Goal: Use online tool/utility: Utilize a website feature to perform a specific function

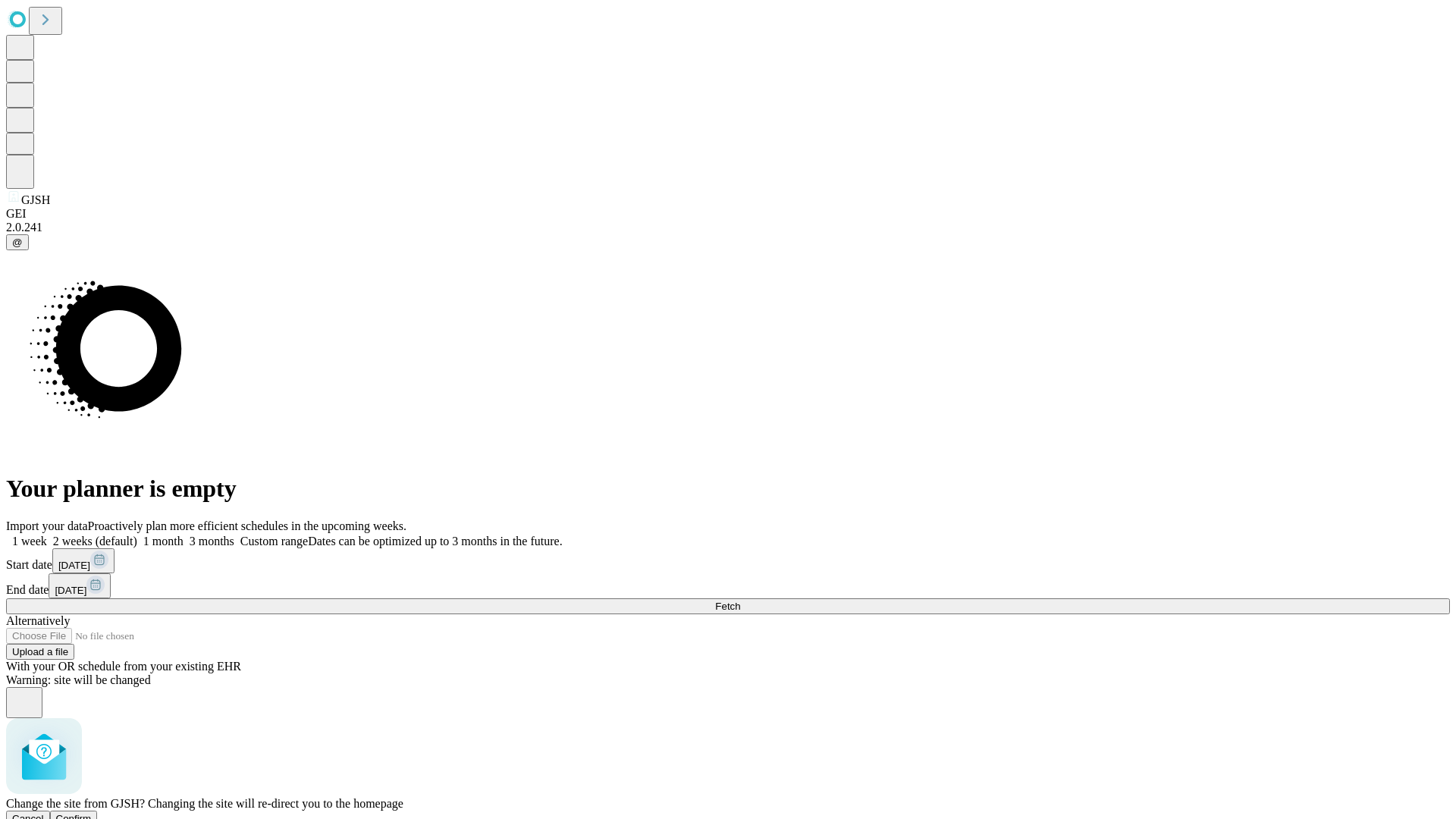
click at [91, 813] on span "Confirm" at bounding box center [74, 819] width 35 height 12
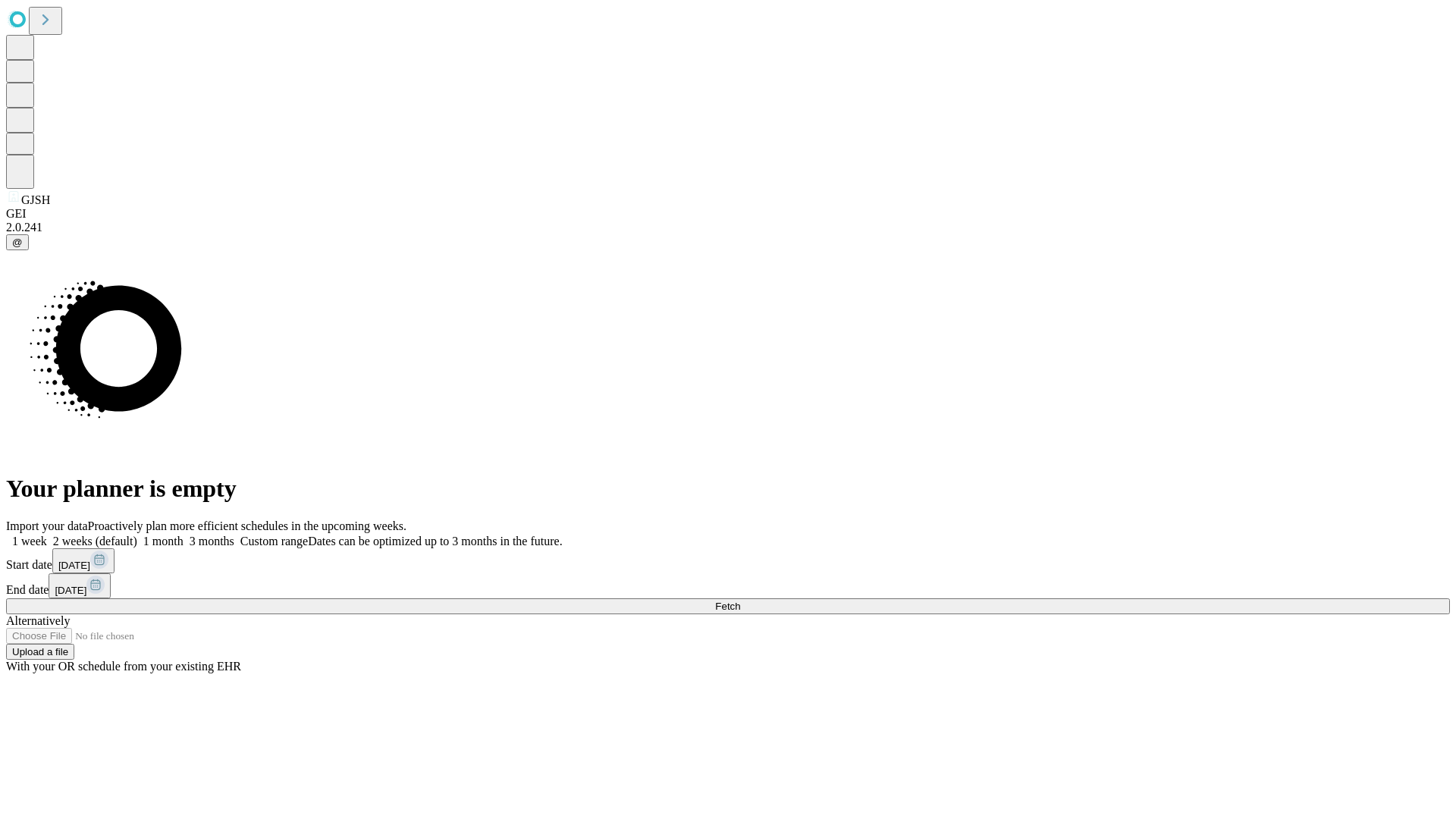
click at [47, 535] on label "1 week" at bounding box center [27, 541] width 41 height 13
click at [740, 601] on span "Fetch" at bounding box center [727, 607] width 25 height 12
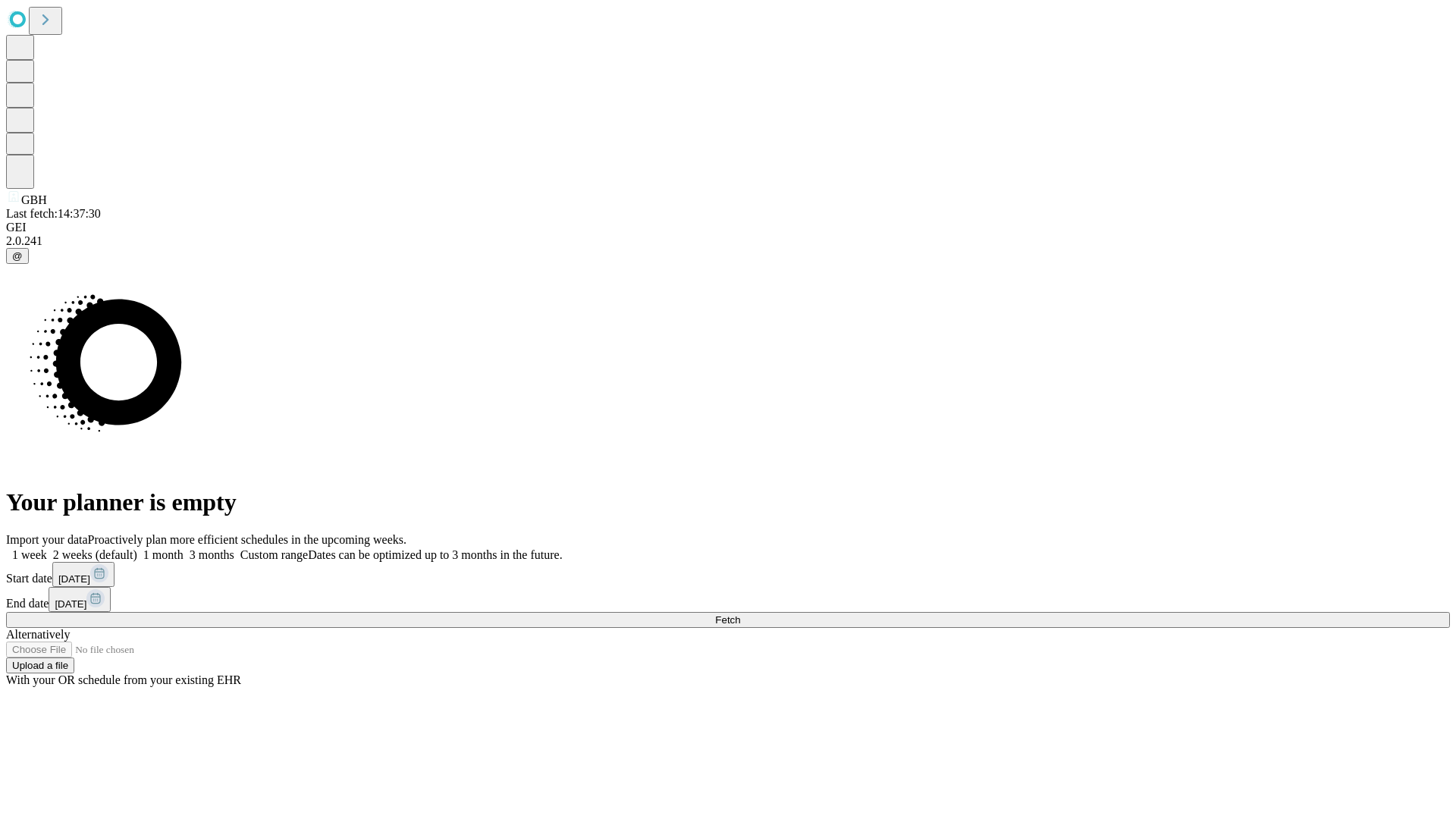
click at [47, 549] on label "1 week" at bounding box center [27, 555] width 41 height 13
click at [740, 614] on span "Fetch" at bounding box center [727, 620] width 25 height 12
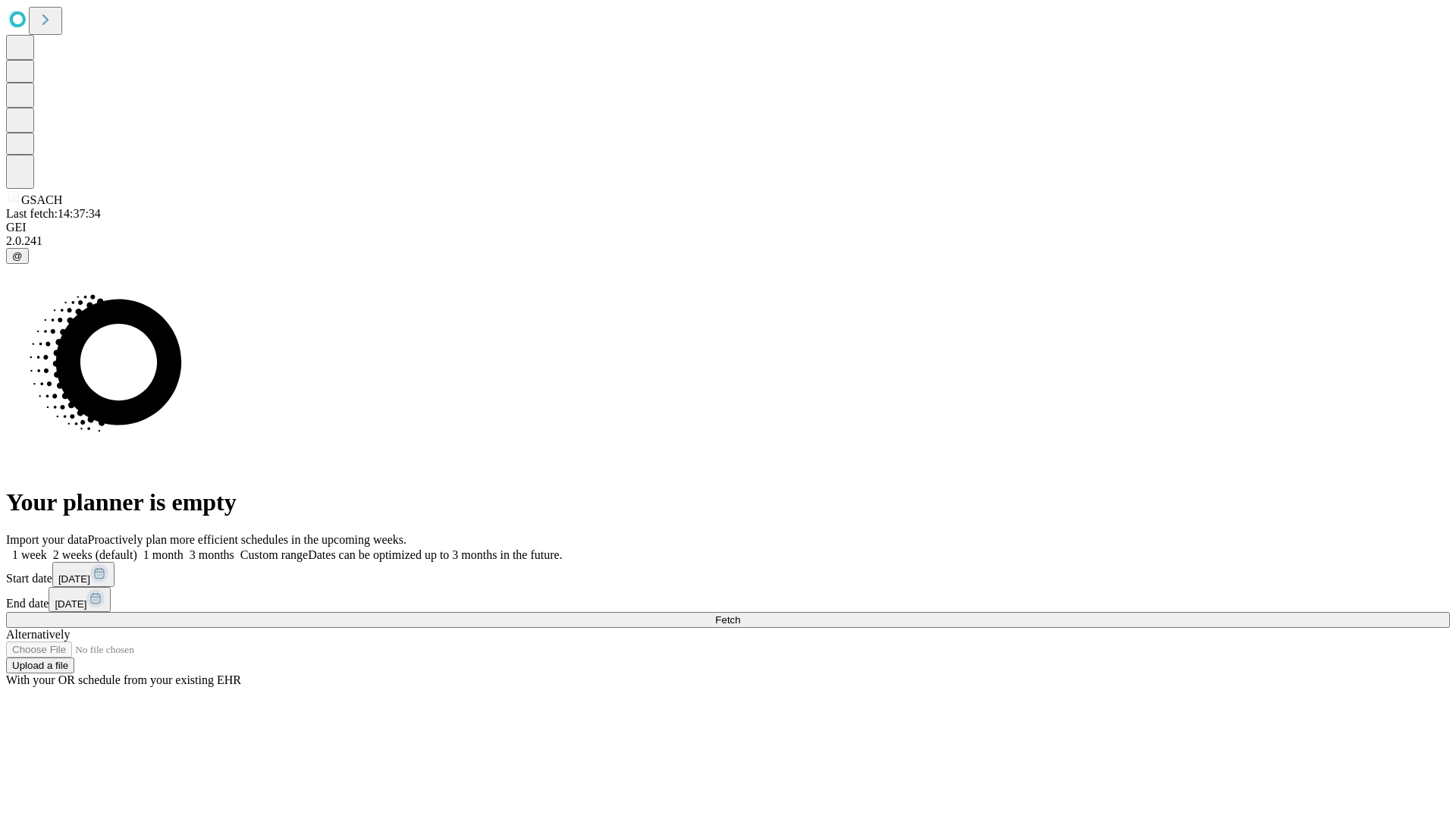
click at [47, 549] on label "1 week" at bounding box center [27, 555] width 41 height 13
click at [740, 614] on span "Fetch" at bounding box center [727, 620] width 25 height 12
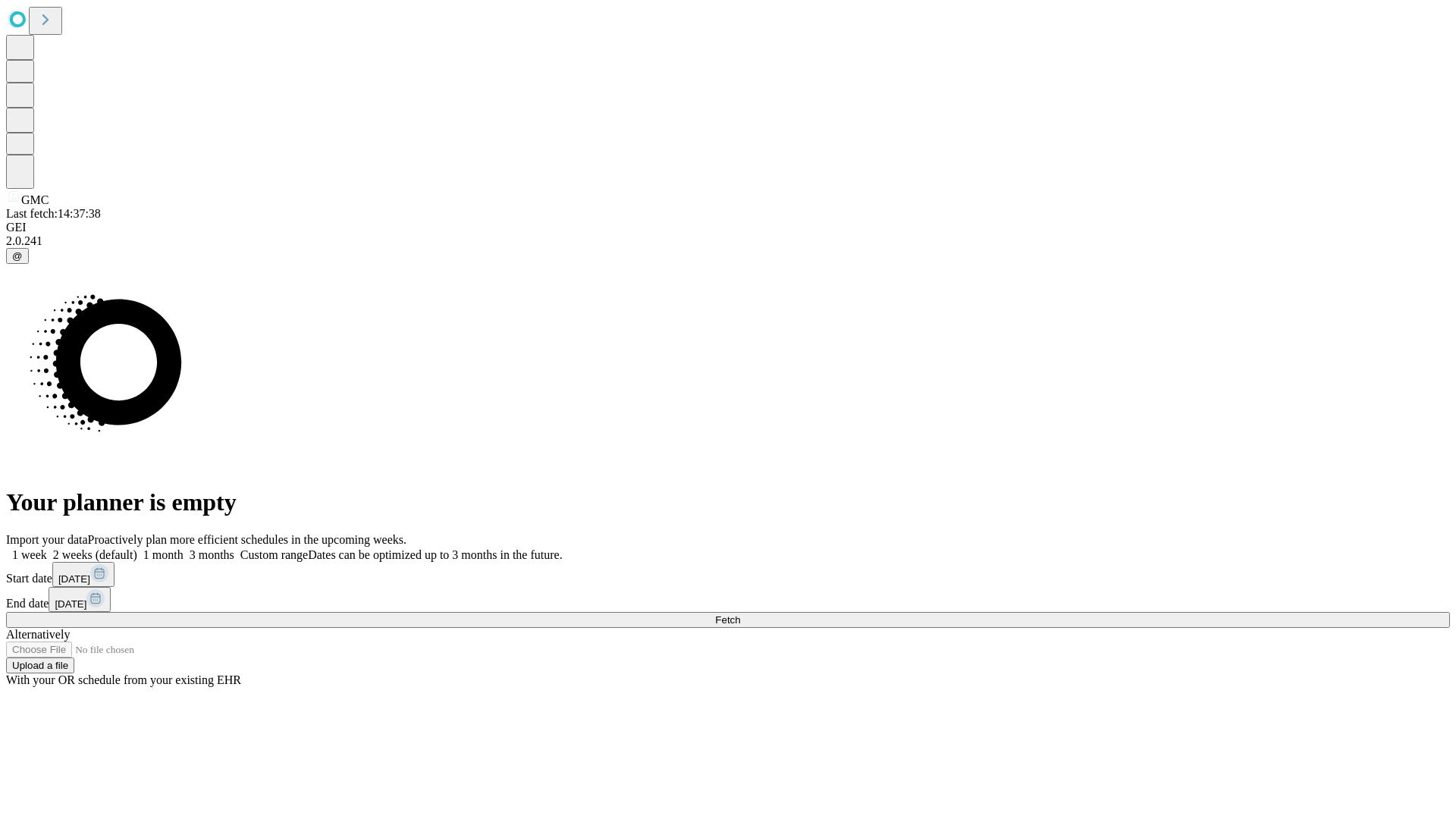
click at [740, 614] on span "Fetch" at bounding box center [727, 620] width 25 height 12
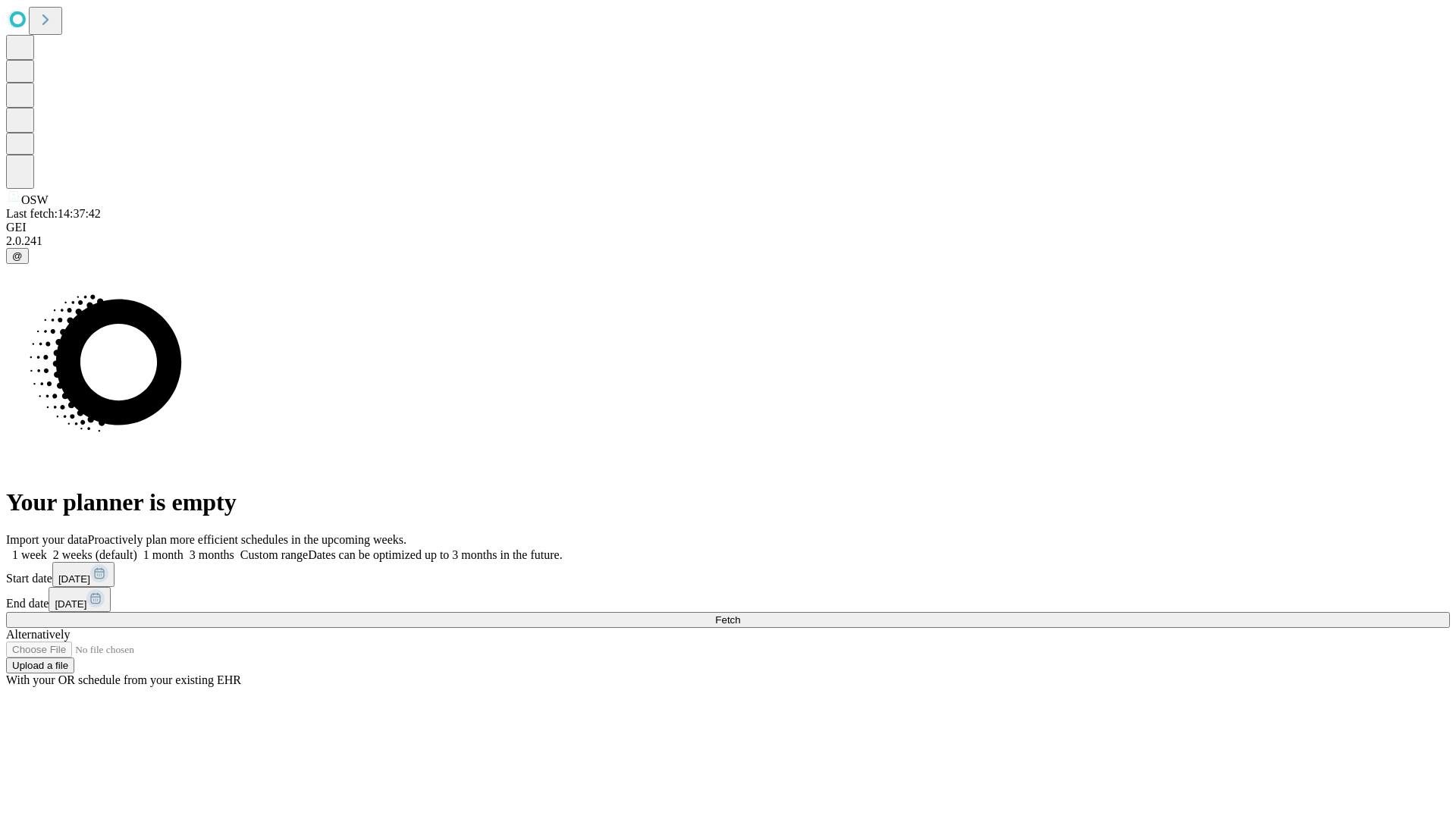
click at [47, 549] on label "1 week" at bounding box center [27, 555] width 41 height 13
click at [740, 614] on span "Fetch" at bounding box center [727, 620] width 25 height 12
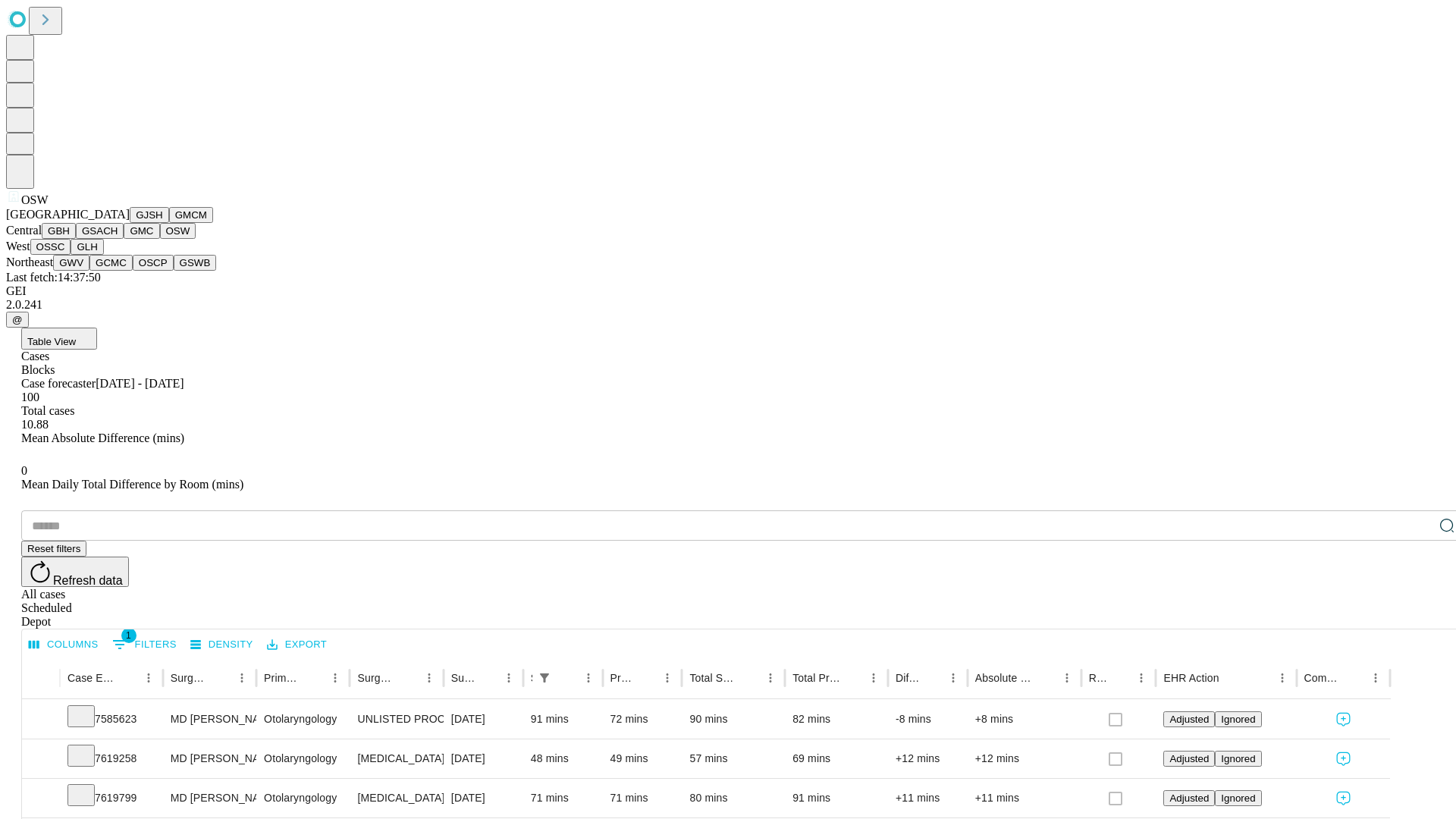
click at [72, 255] on button "OSSC" at bounding box center [51, 247] width 41 height 16
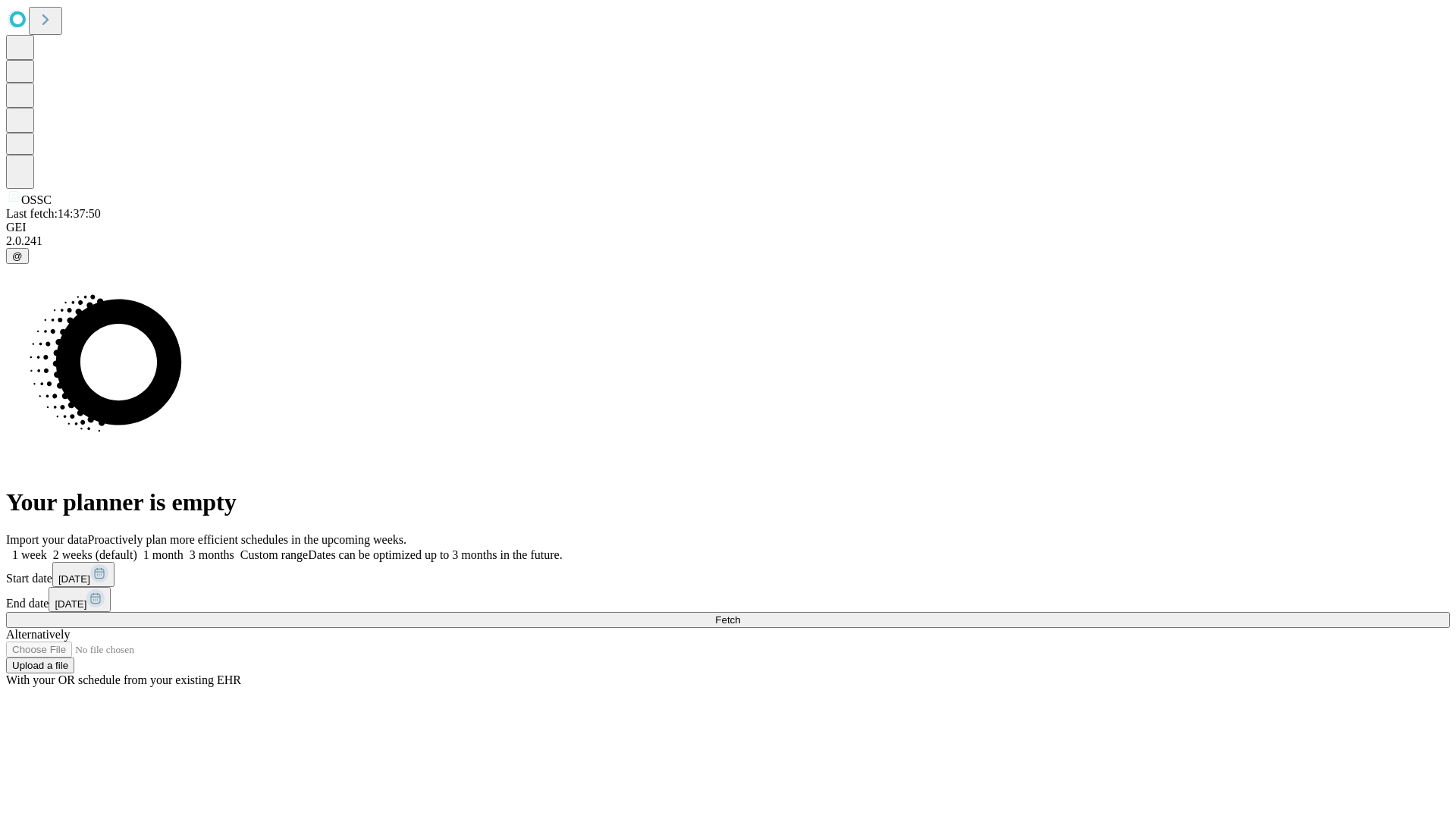
click at [47, 549] on label "1 week" at bounding box center [27, 555] width 41 height 13
click at [740, 614] on span "Fetch" at bounding box center [727, 620] width 25 height 12
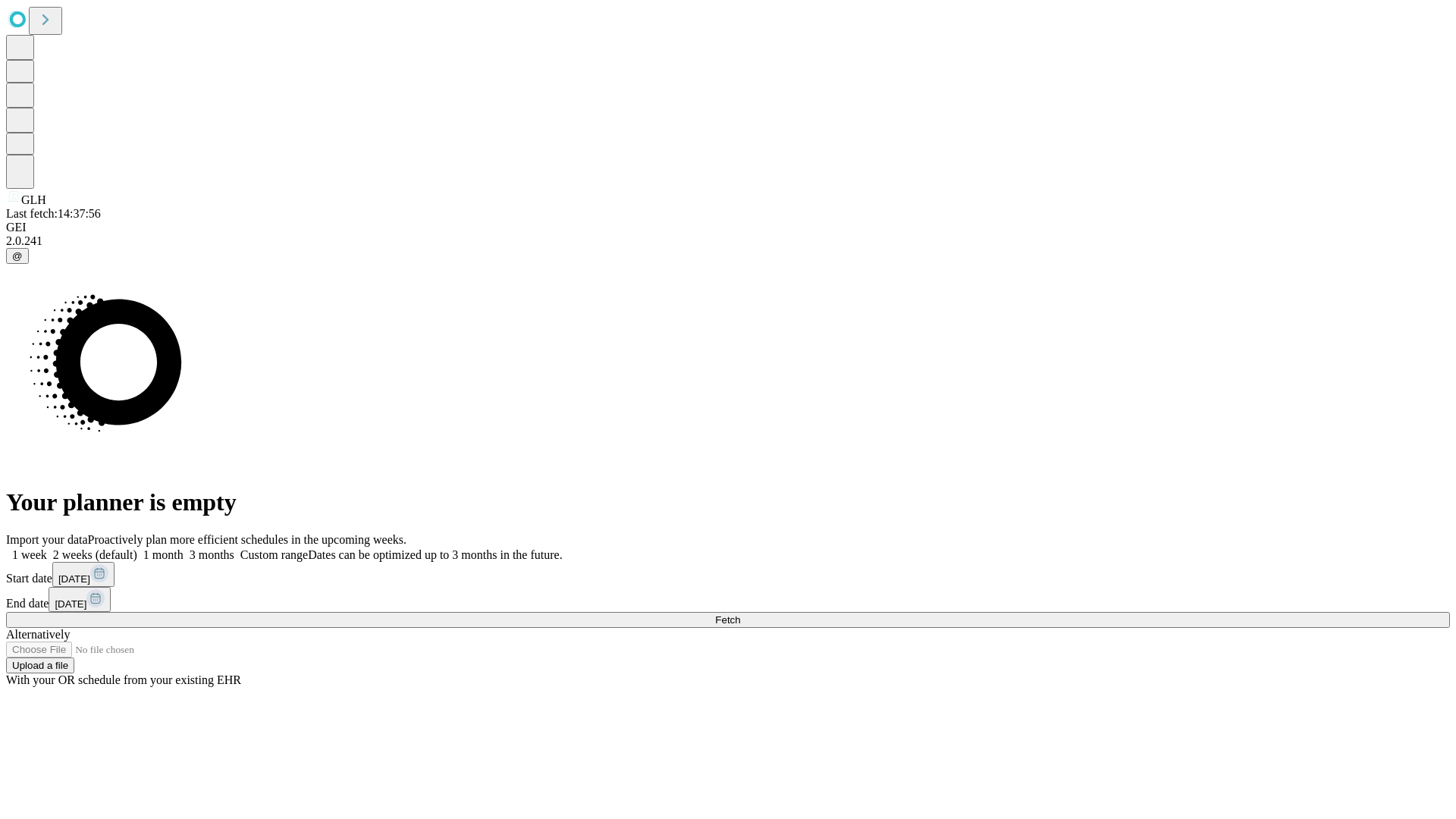
click at [47, 549] on label "1 week" at bounding box center [27, 555] width 41 height 13
click at [740, 614] on span "Fetch" at bounding box center [727, 620] width 25 height 12
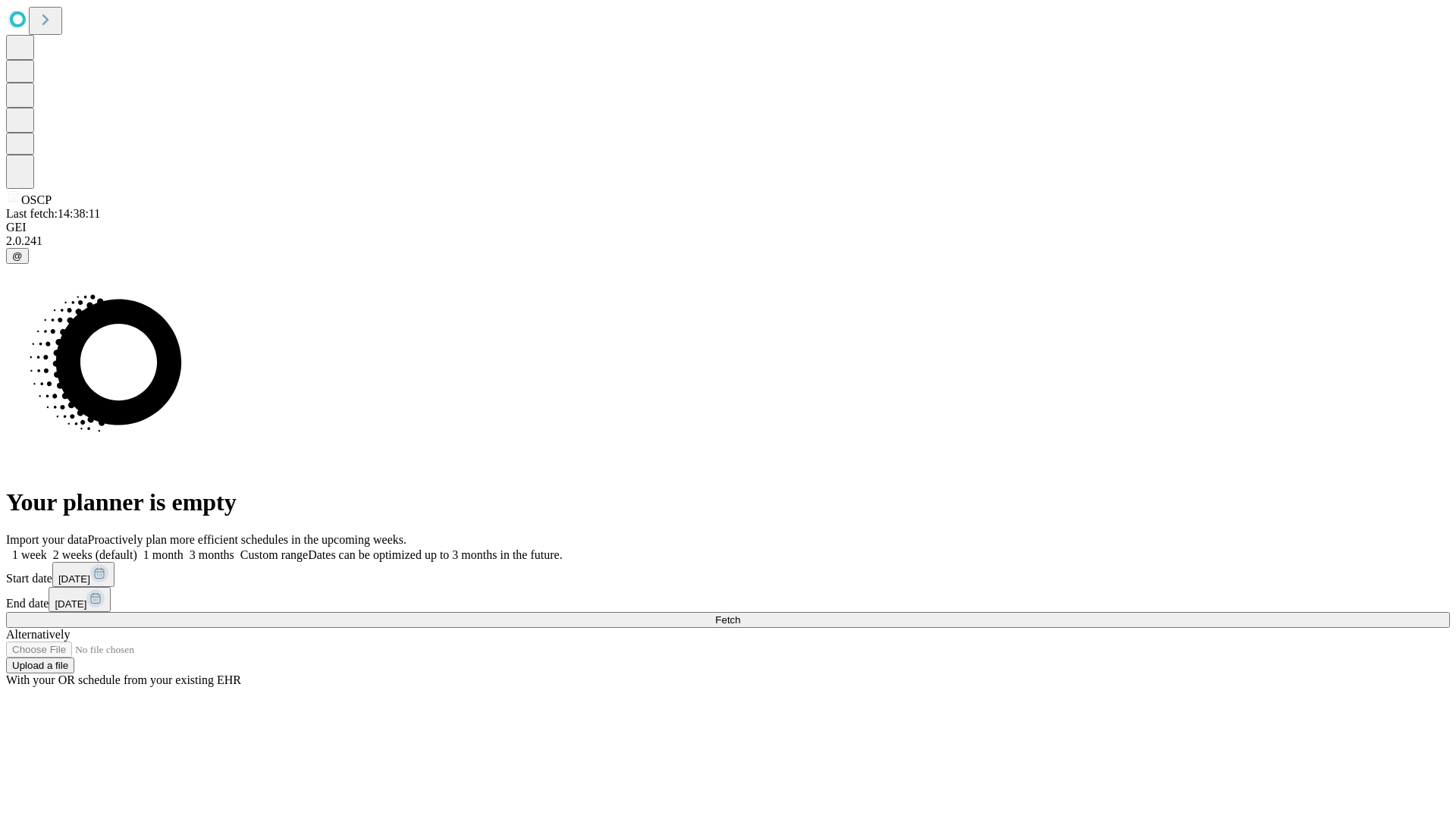
click at [740, 614] on span "Fetch" at bounding box center [727, 620] width 25 height 12
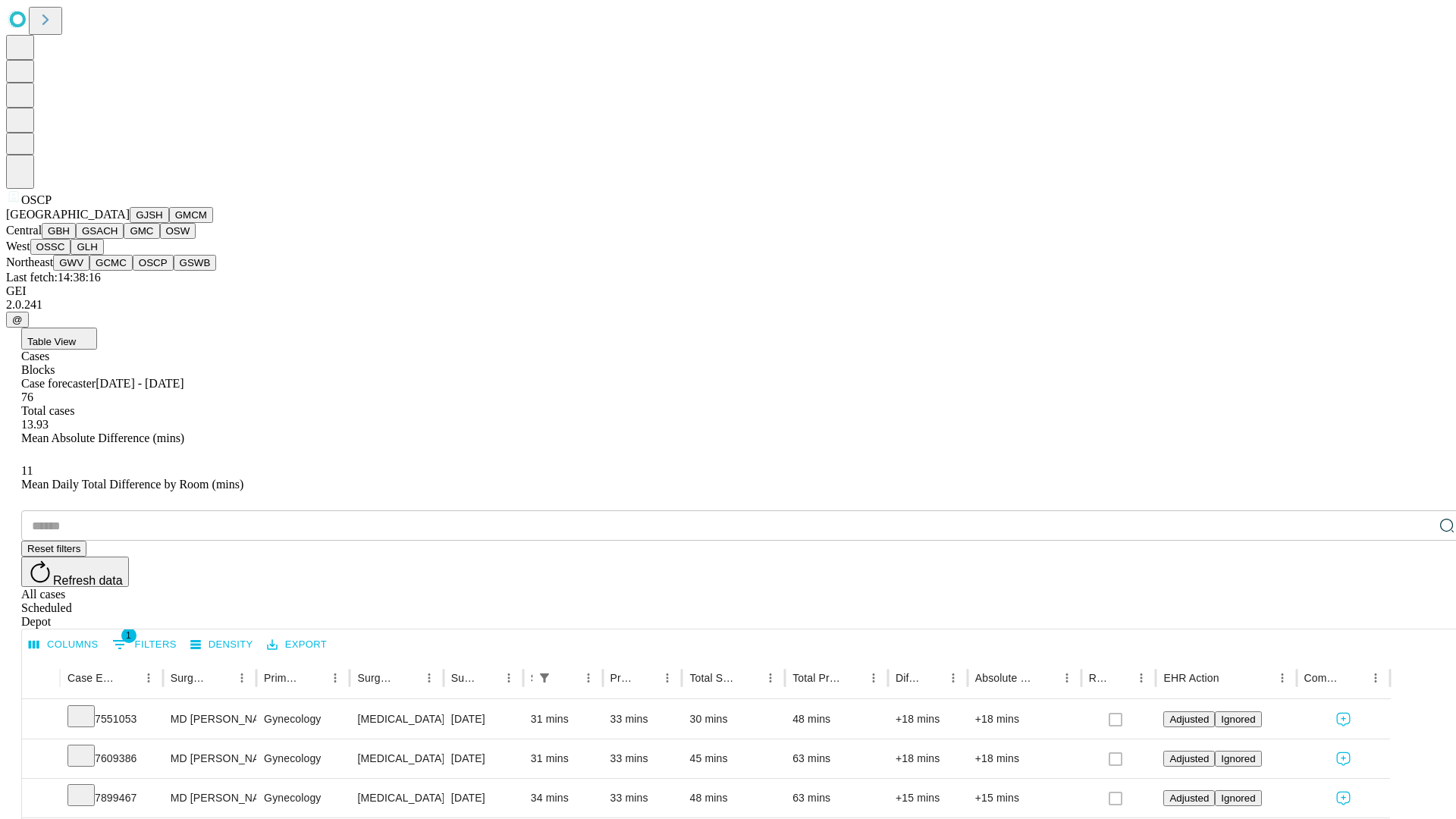
click at [174, 270] on button "GSWB" at bounding box center [196, 263] width 43 height 16
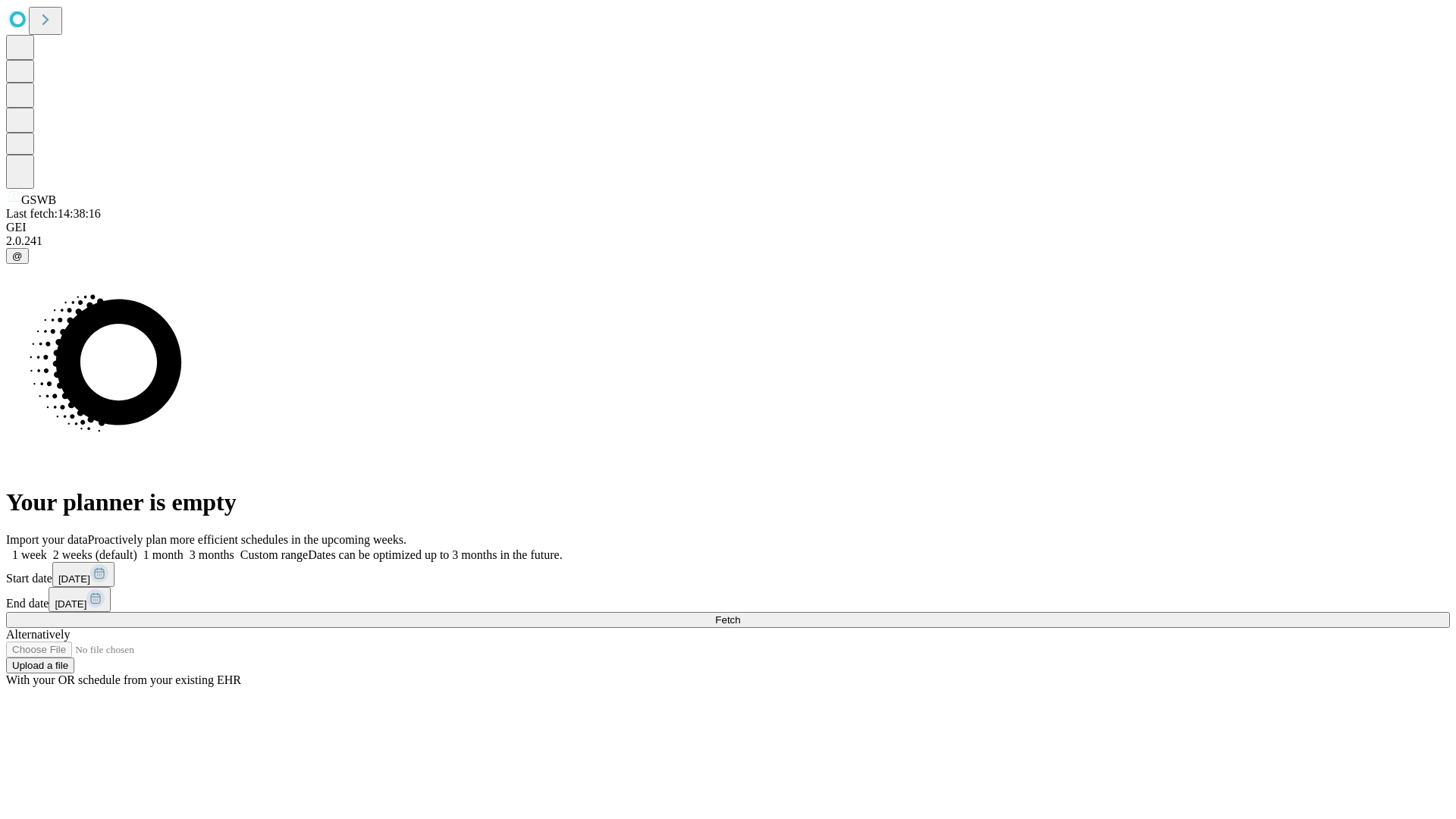
click at [47, 549] on label "1 week" at bounding box center [27, 555] width 41 height 13
click at [740, 614] on span "Fetch" at bounding box center [727, 620] width 25 height 12
